Goal: Find specific page/section: Find specific page/section

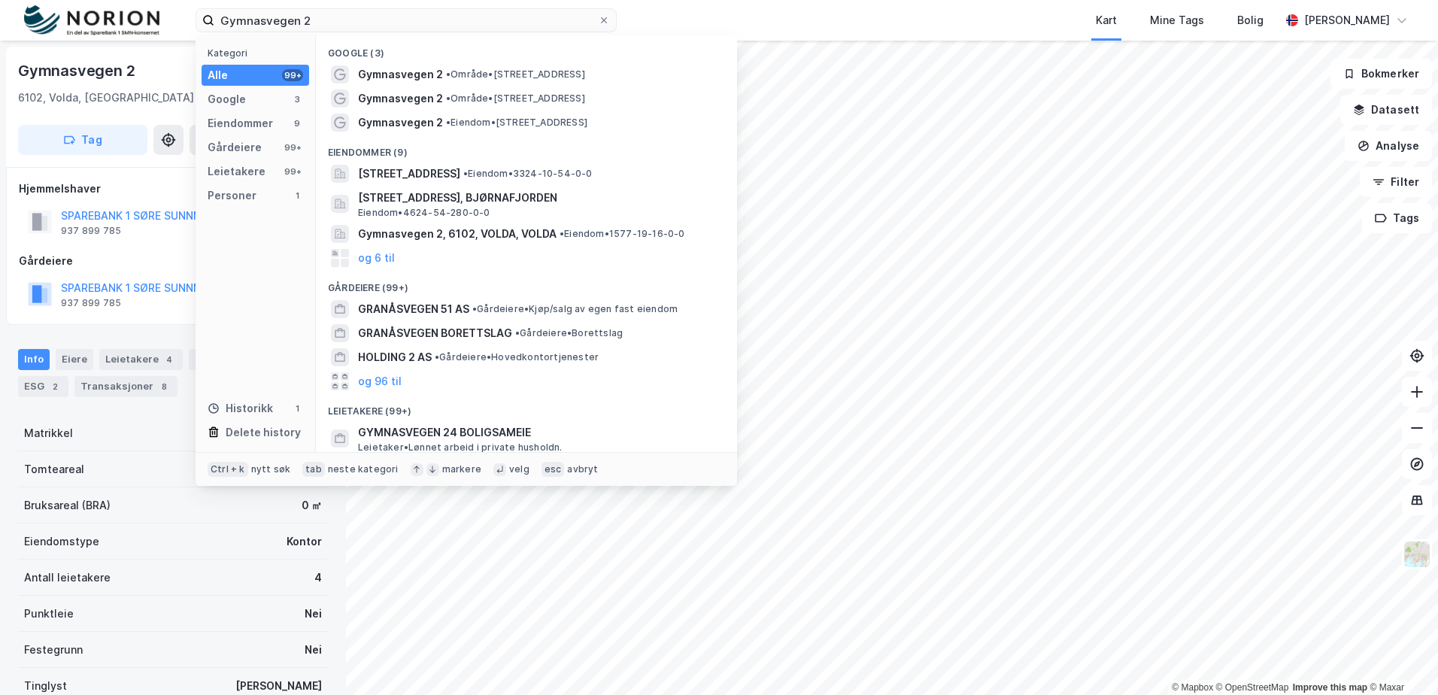
click at [194, 22] on div "Gymnasvegen 2 Kategori Alle 99+ Google 3 Eiendommer 9 Gårdeiere 99+ Leietakere …" at bounding box center [719, 20] width 1438 height 41
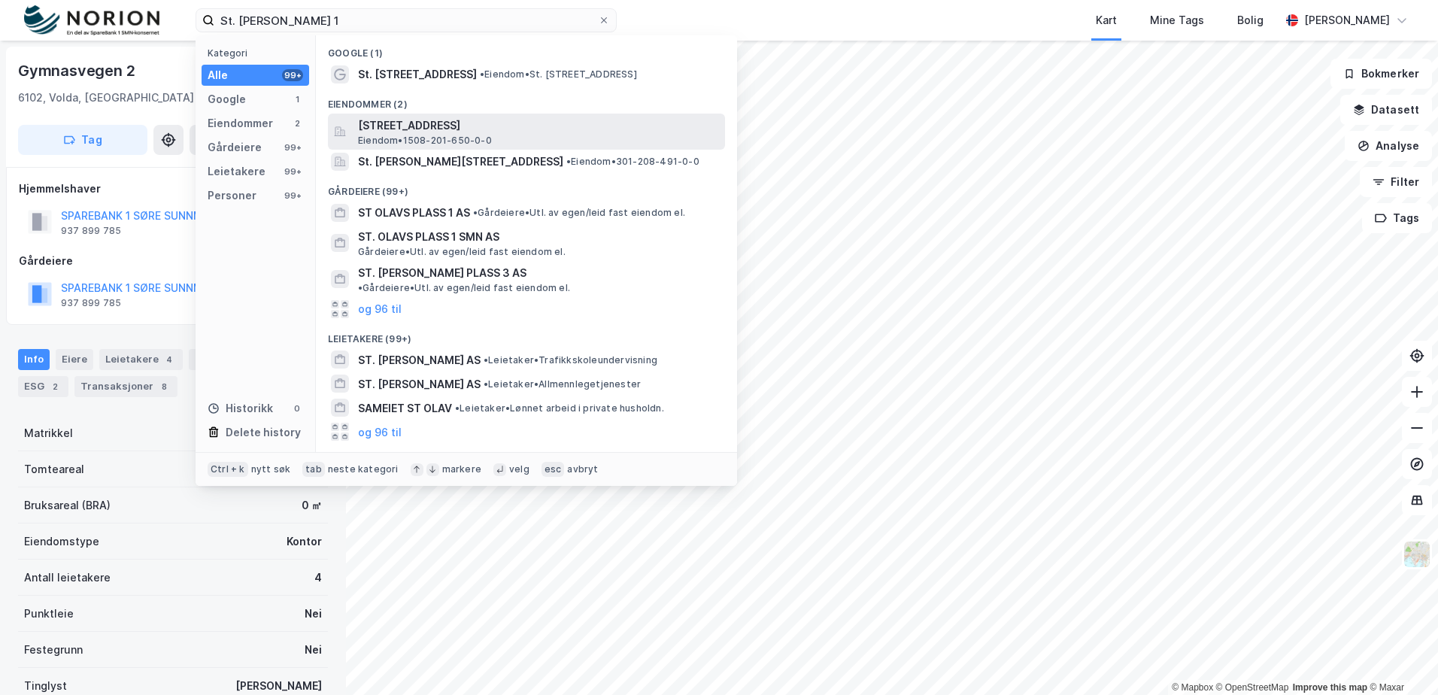
type input "St. [PERSON_NAME] 1"
click at [509, 119] on span "[STREET_ADDRESS]" at bounding box center [538, 126] width 361 height 18
